Goal: Check status

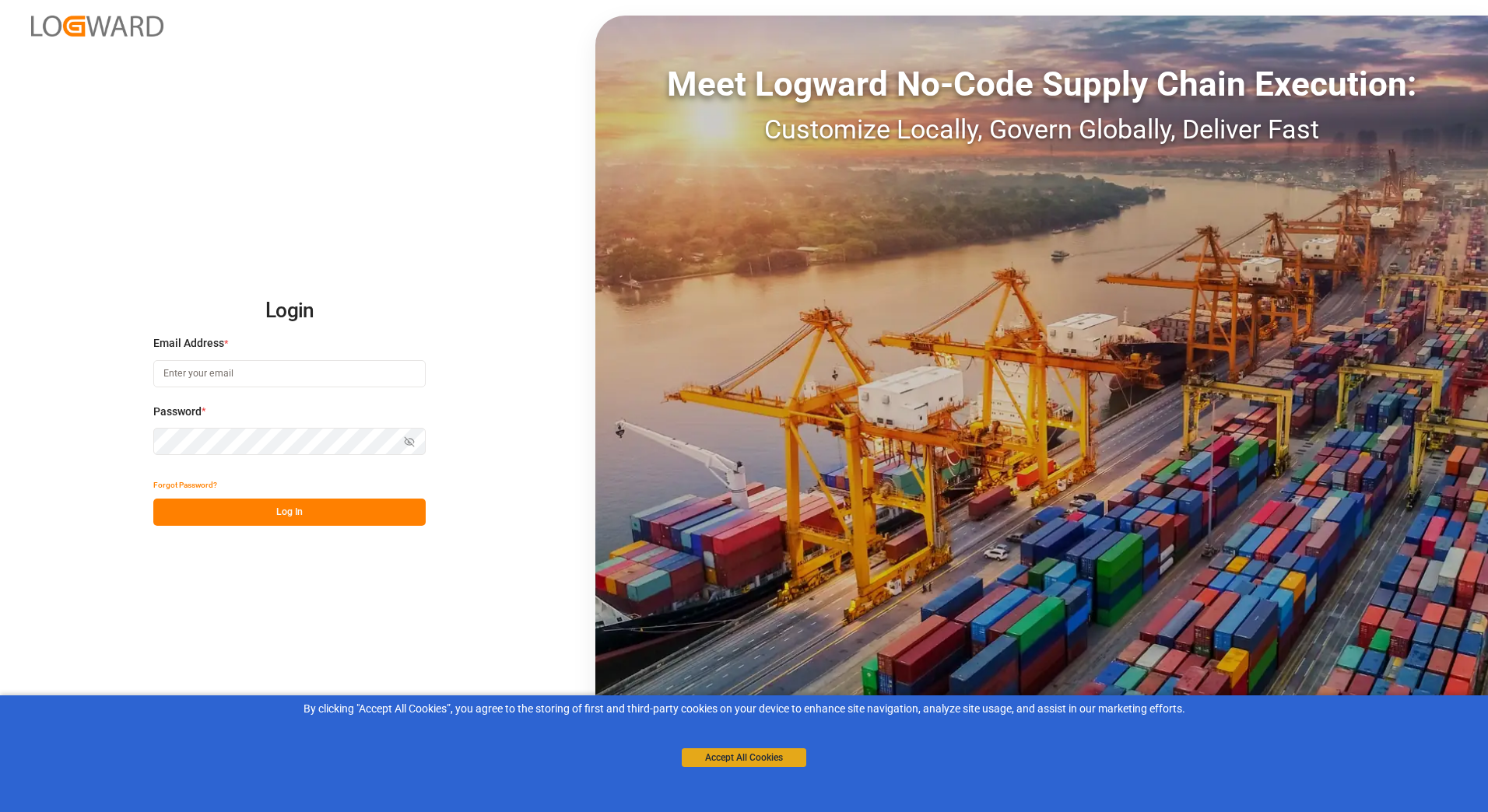
type input "[PERSON_NAME][EMAIL_ADDRESS][PERSON_NAME][DOMAIN_NAME]"
click at [789, 754] on button "Accept All Cookies" at bounding box center [743, 758] width 124 height 18
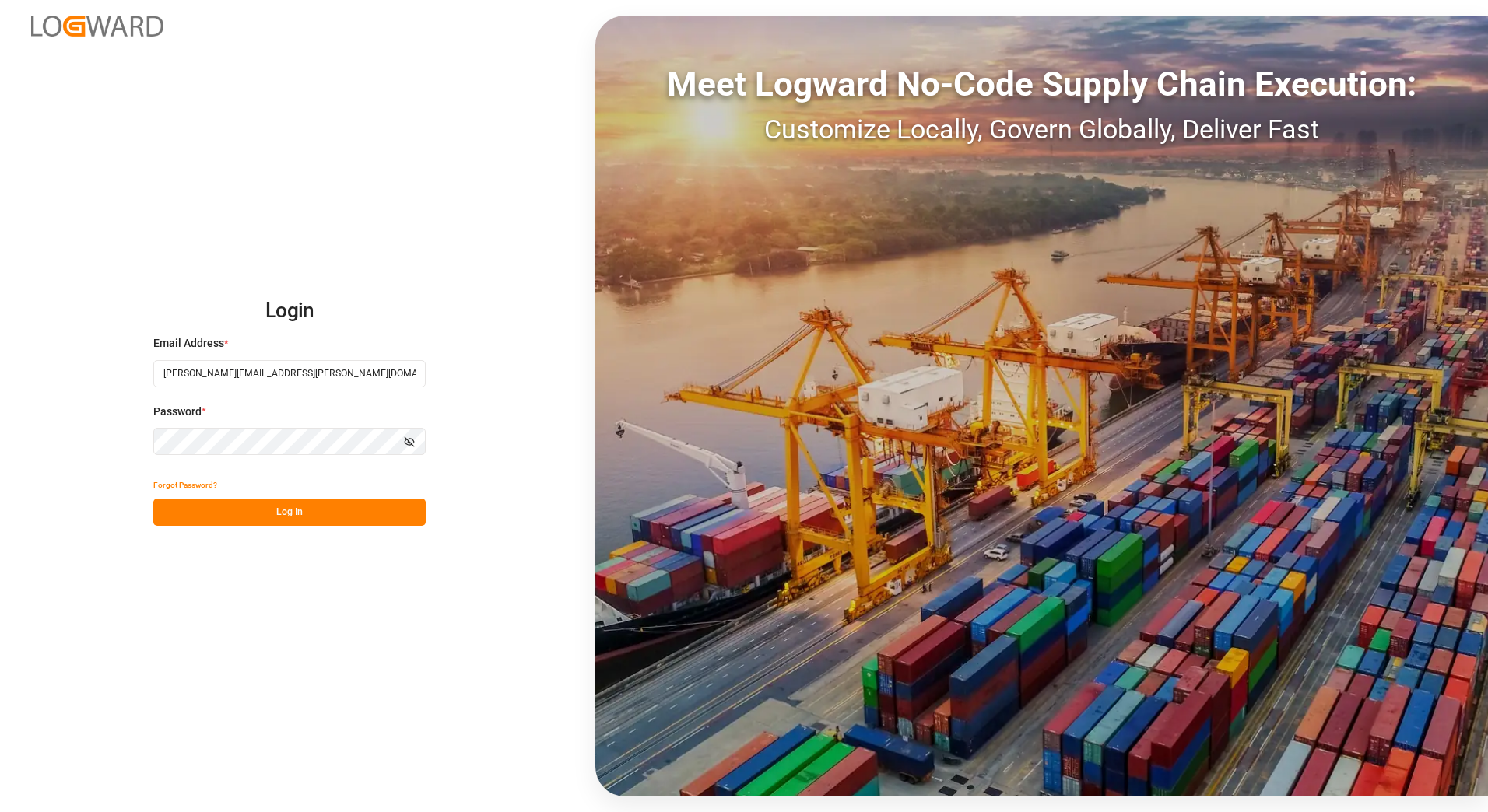
click at [294, 508] on button "Log In" at bounding box center [290, 512] width 272 height 28
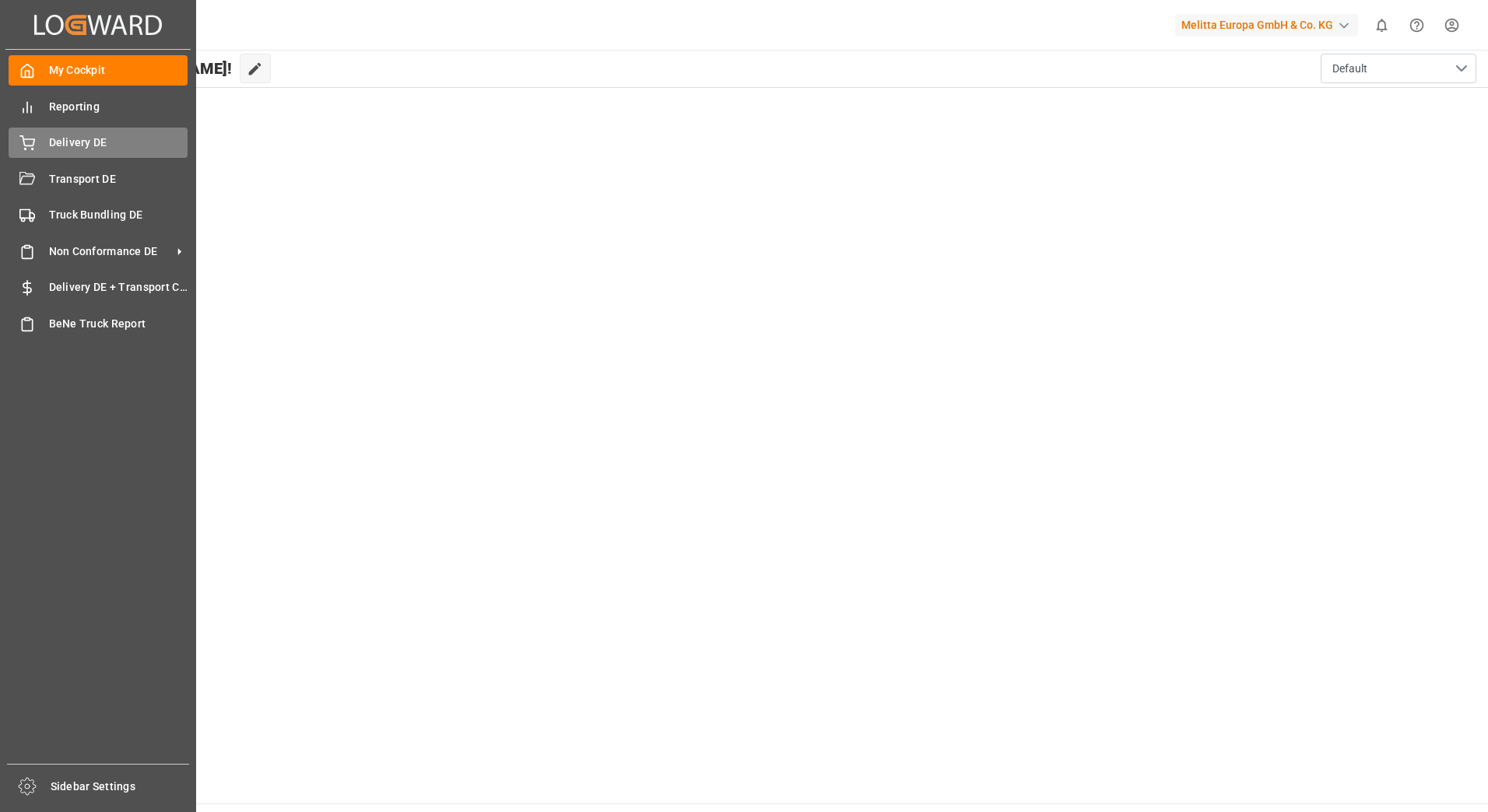
click at [36, 143] on div "Delivery DE Delivery DE" at bounding box center [97, 143] width 179 height 30
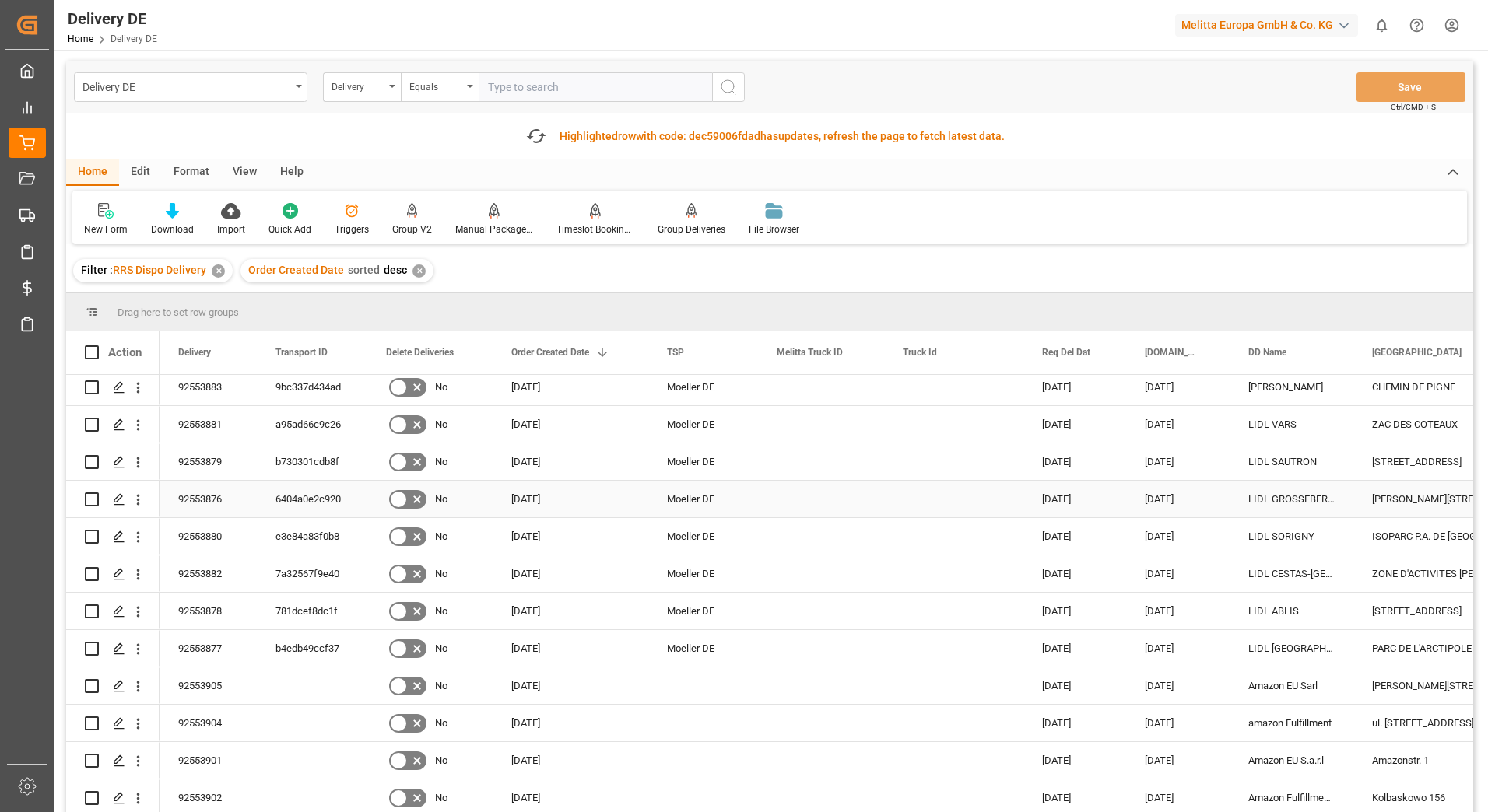
scroll to position [78, 0]
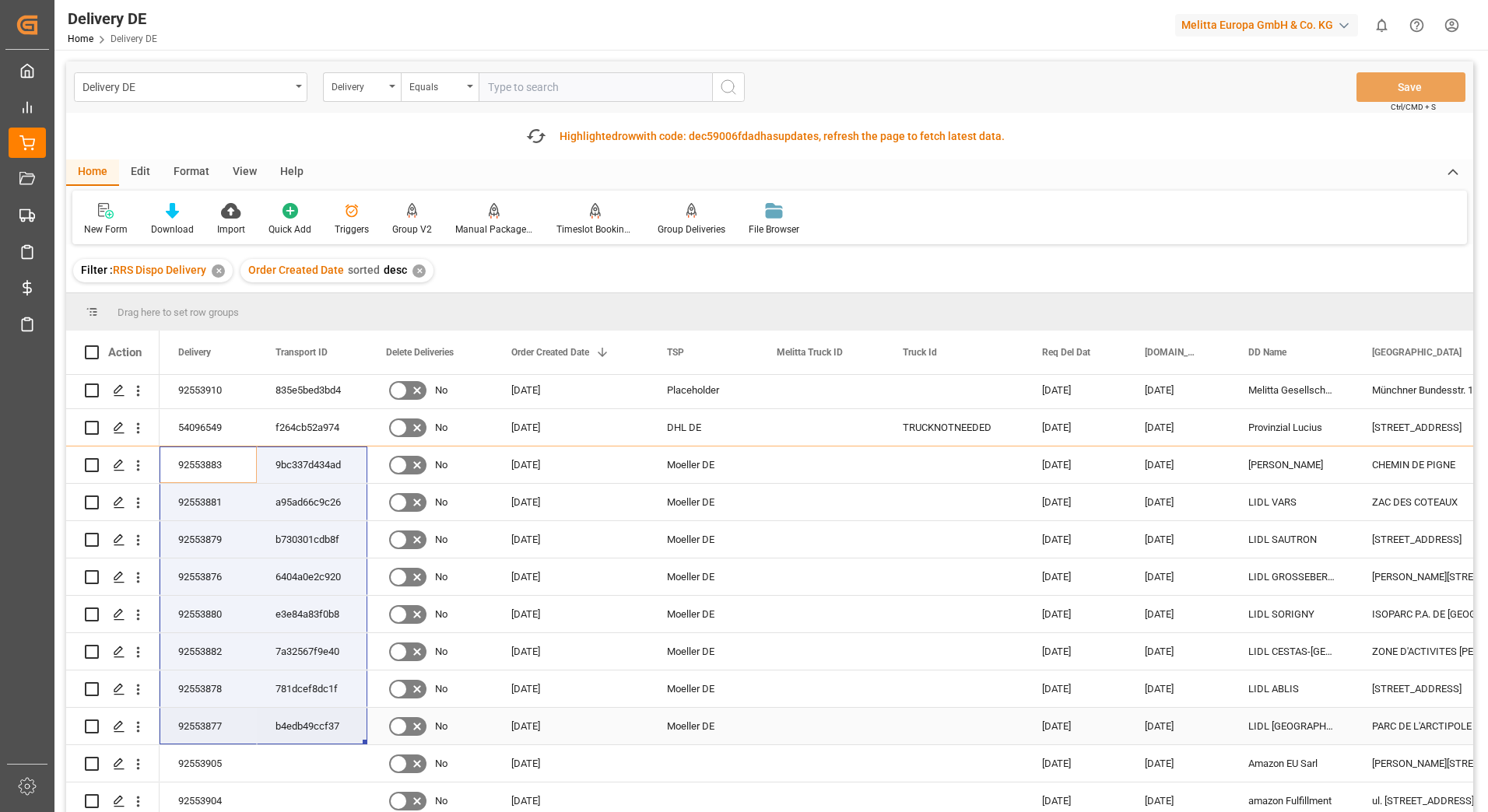
drag, startPoint x: 201, startPoint y: 463, endPoint x: 301, endPoint y: 713, distance: 269.3
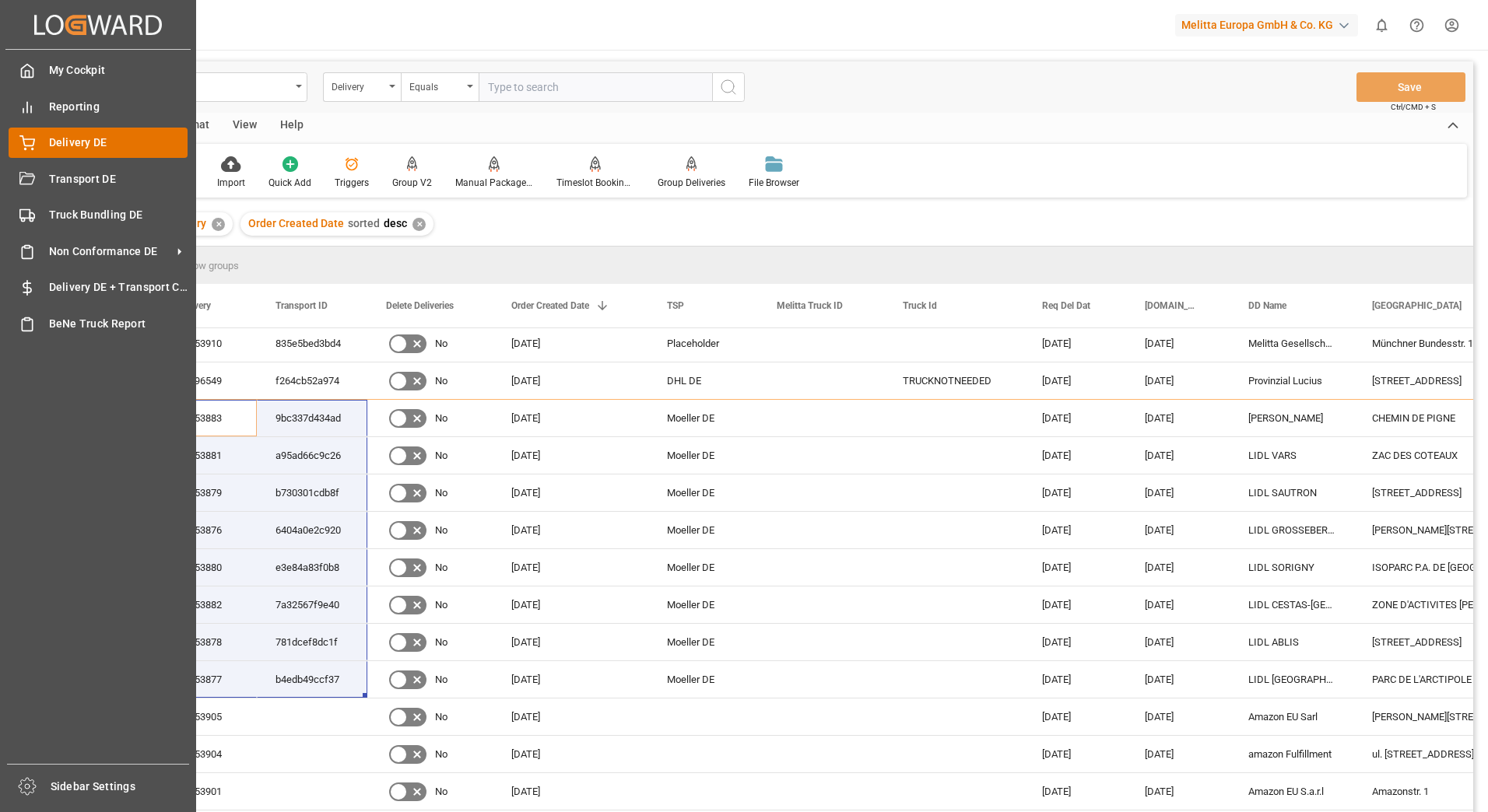
click at [34, 140] on icon at bounding box center [27, 141] width 14 height 10
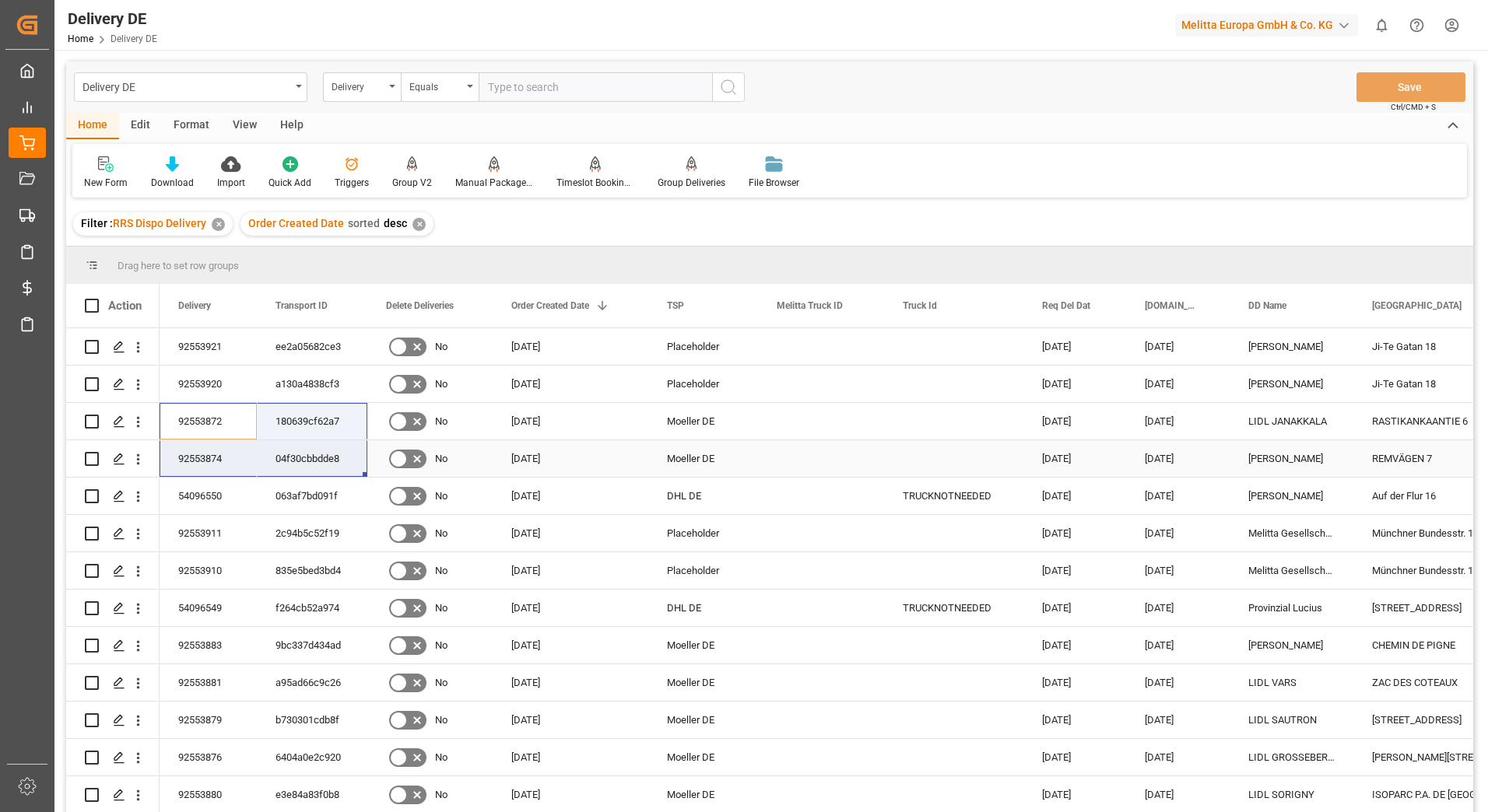
drag, startPoint x: 191, startPoint y: 417, endPoint x: 306, endPoint y: 447, distance: 118.8
